Goal: Task Accomplishment & Management: Use online tool/utility

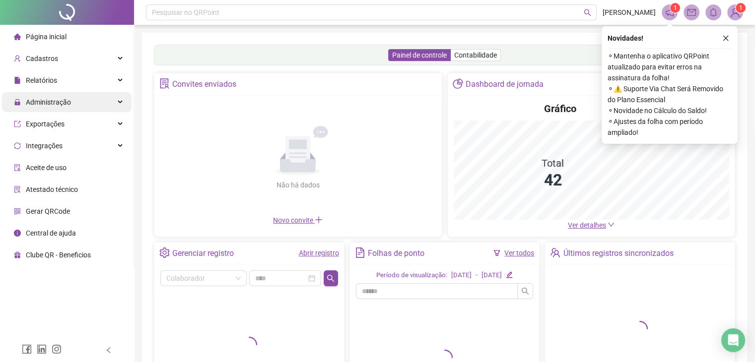
click at [69, 100] on div "Administração" at bounding box center [67, 102] width 130 height 20
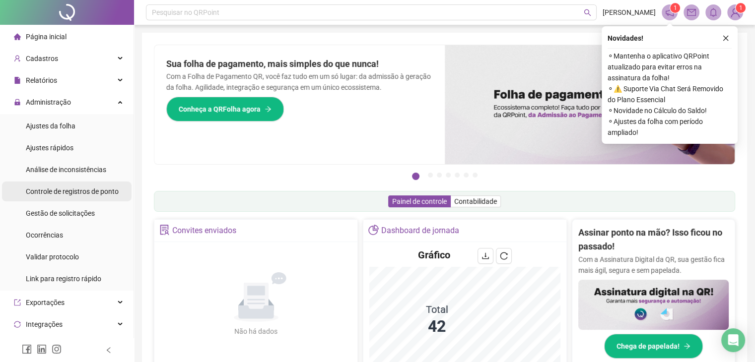
click at [65, 189] on span "Controle de registros de ponto" at bounding box center [72, 192] width 93 height 8
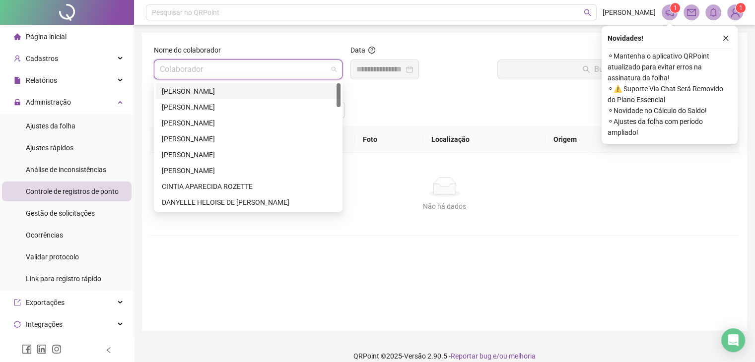
click at [198, 77] on input "search" at bounding box center [244, 69] width 168 height 19
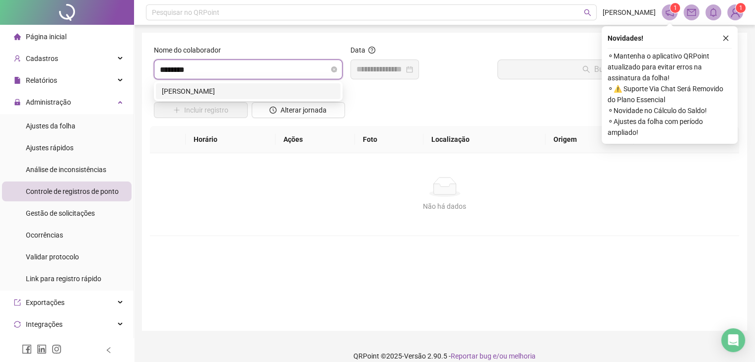
type input "*********"
click at [214, 88] on div "[PERSON_NAME]" at bounding box center [248, 91] width 173 height 11
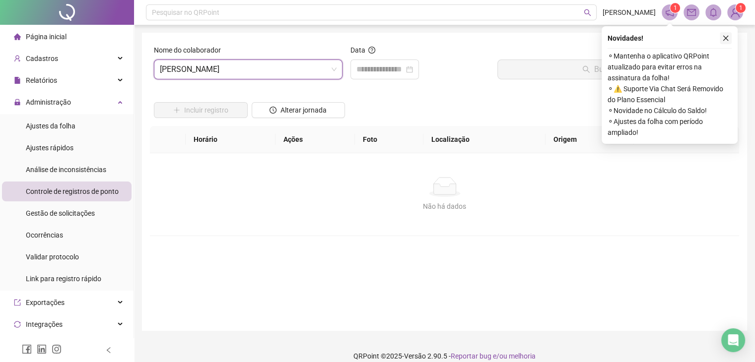
click at [726, 36] on icon "close" at bounding box center [725, 38] width 7 height 7
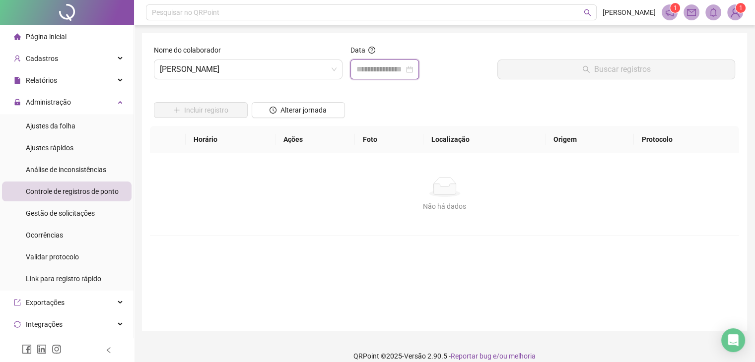
click at [371, 66] on input at bounding box center [380, 70] width 48 height 12
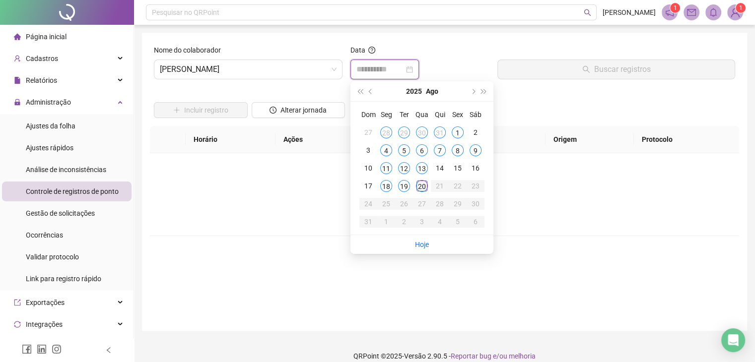
type input "**********"
click at [422, 183] on div "20" at bounding box center [422, 186] width 12 height 12
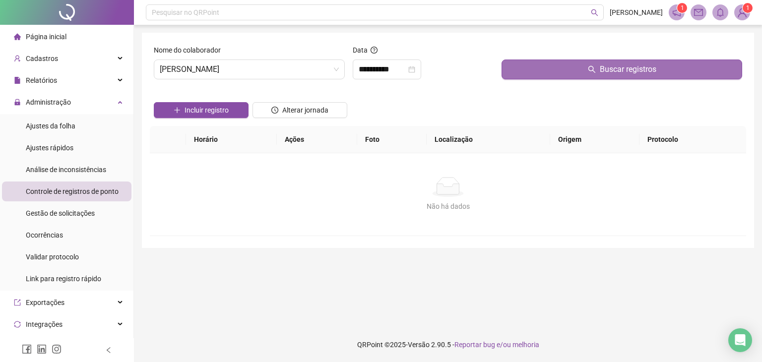
click at [633, 68] on span "Buscar registros" at bounding box center [628, 70] width 57 height 12
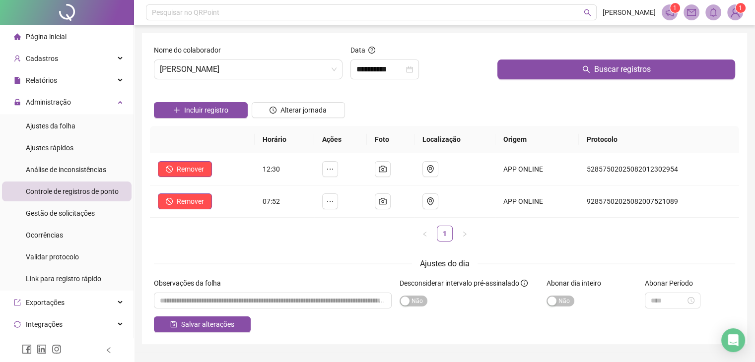
scroll to position [24, 0]
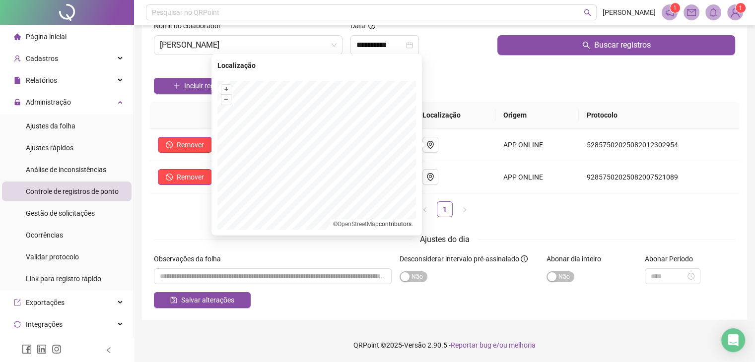
click at [542, 239] on div "Ajustes do dia" at bounding box center [444, 239] width 581 height 12
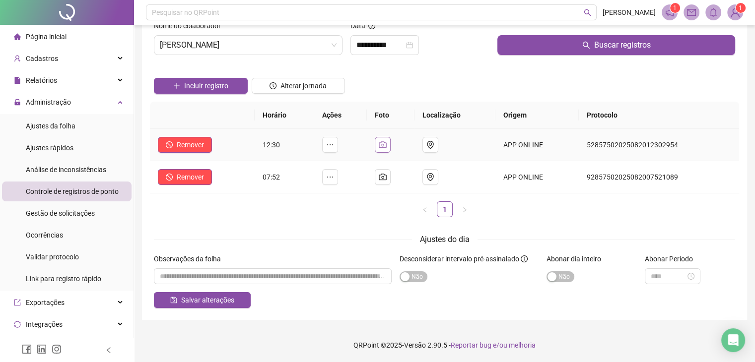
click at [386, 145] on icon "camera" at bounding box center [382, 144] width 7 height 6
click at [386, 176] on icon "camera" at bounding box center [382, 177] width 7 height 6
click at [390, 134] on td at bounding box center [391, 145] width 48 height 32
click at [387, 138] on button "button" at bounding box center [383, 145] width 16 height 16
click at [387, 169] on button "button" at bounding box center [383, 177] width 16 height 16
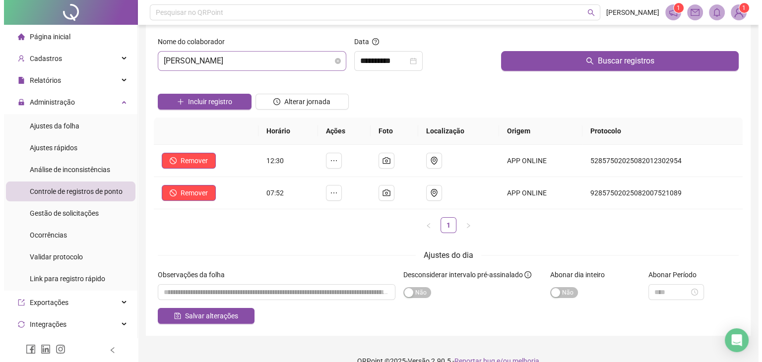
scroll to position [0, 0]
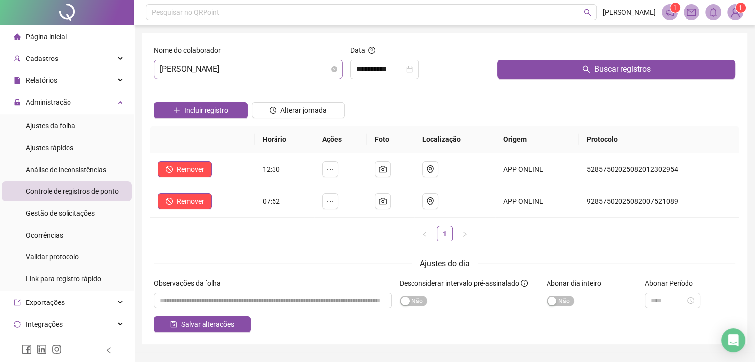
click at [302, 61] on span "[PERSON_NAME]" at bounding box center [248, 69] width 177 height 19
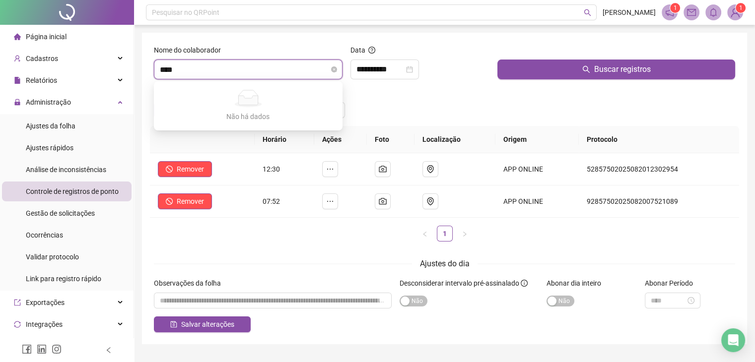
type input "*****"
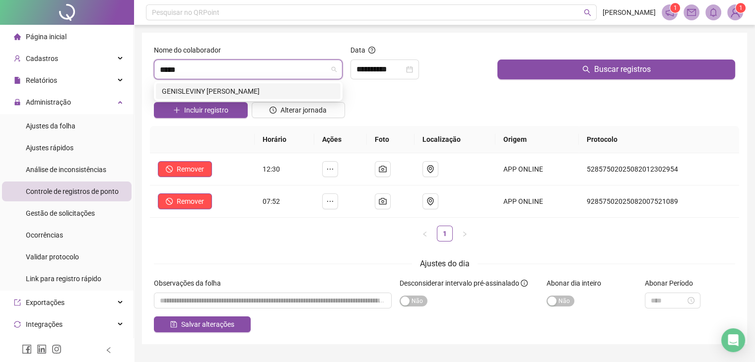
click at [224, 92] on div "GENISLEVINY [PERSON_NAME]" at bounding box center [248, 91] width 173 height 11
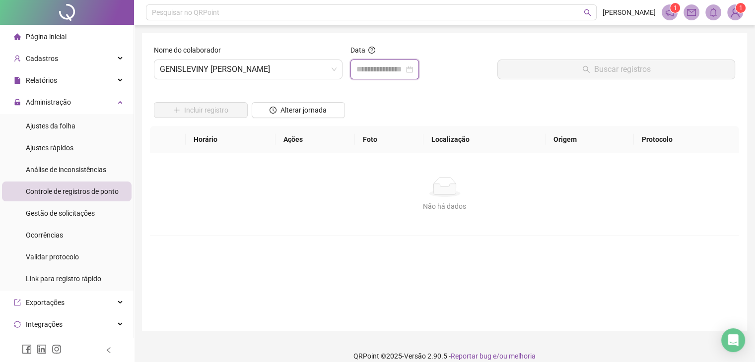
click at [388, 67] on input at bounding box center [380, 70] width 48 height 12
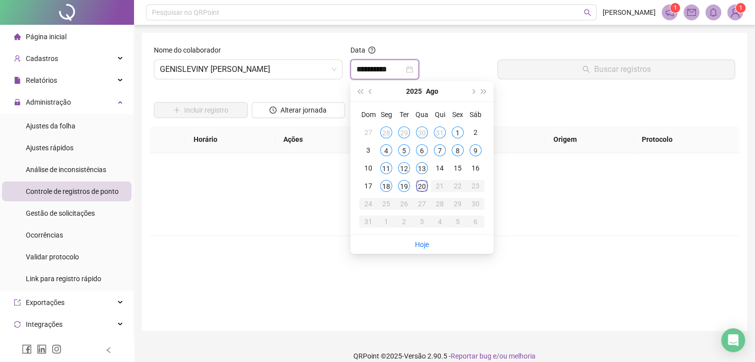
type input "**********"
click at [427, 190] on td "20" at bounding box center [422, 186] width 18 height 18
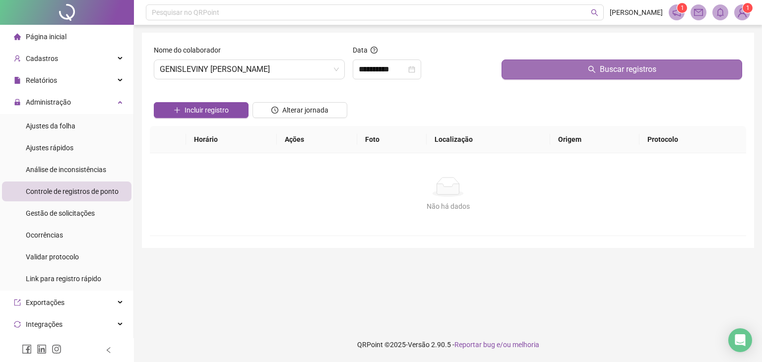
click at [596, 66] on icon "search" at bounding box center [592, 70] width 8 height 8
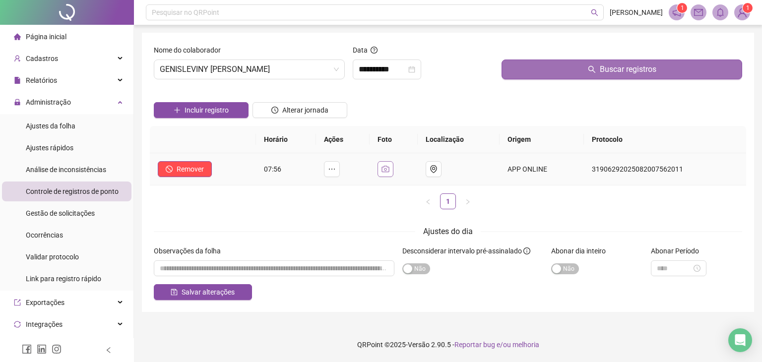
click at [386, 163] on button "button" at bounding box center [386, 169] width 16 height 16
click at [390, 173] on icon "camera" at bounding box center [386, 169] width 8 height 8
click at [275, 73] on span "GENISLEVINY [PERSON_NAME]" at bounding box center [249, 69] width 179 height 19
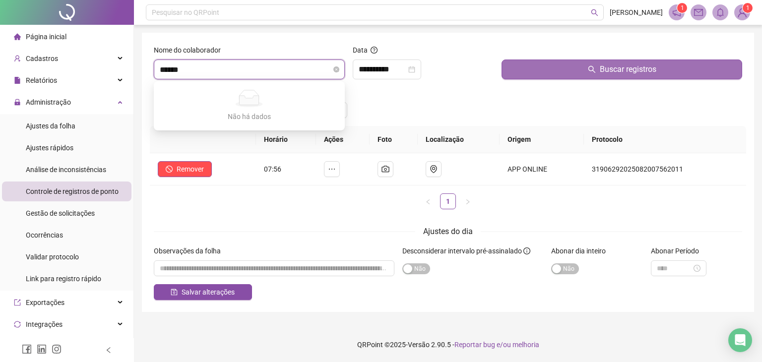
click at [212, 68] on input "******" at bounding box center [245, 69] width 170 height 19
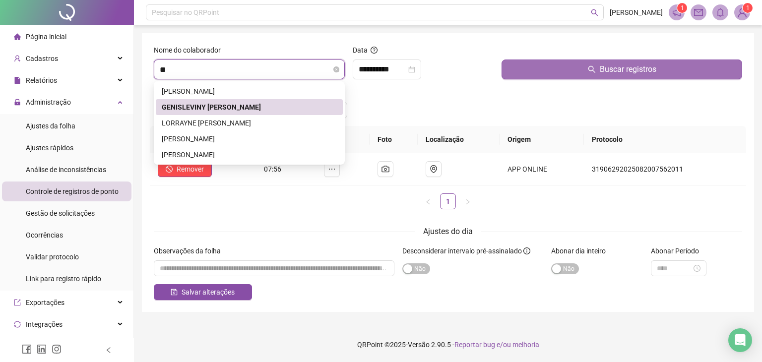
type input "*"
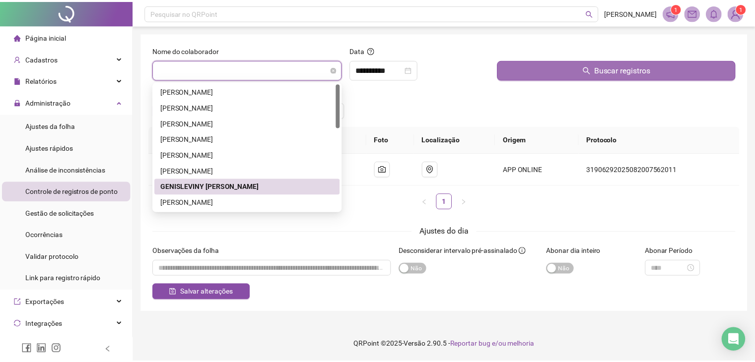
scroll to position [95, 0]
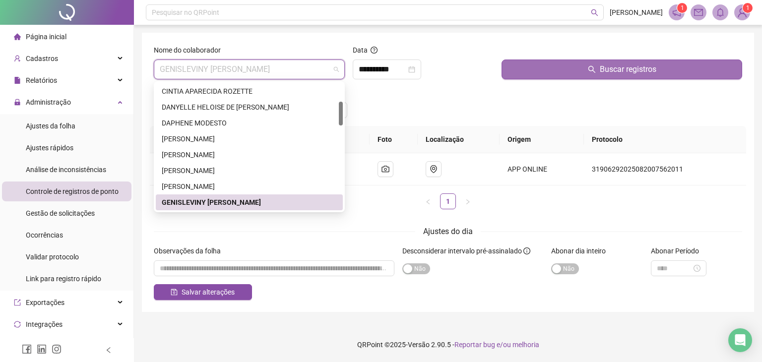
click at [503, 64] on button "Buscar registros" at bounding box center [622, 70] width 241 height 20
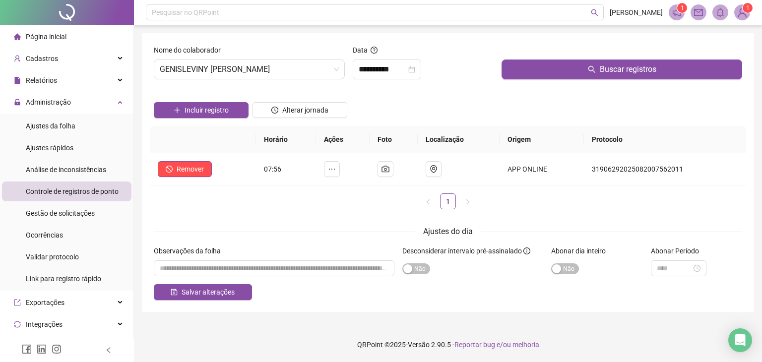
click at [70, 33] on li "Página inicial" at bounding box center [67, 37] width 130 height 20
